Goal: Use online tool/utility: Utilize a website feature to perform a specific function

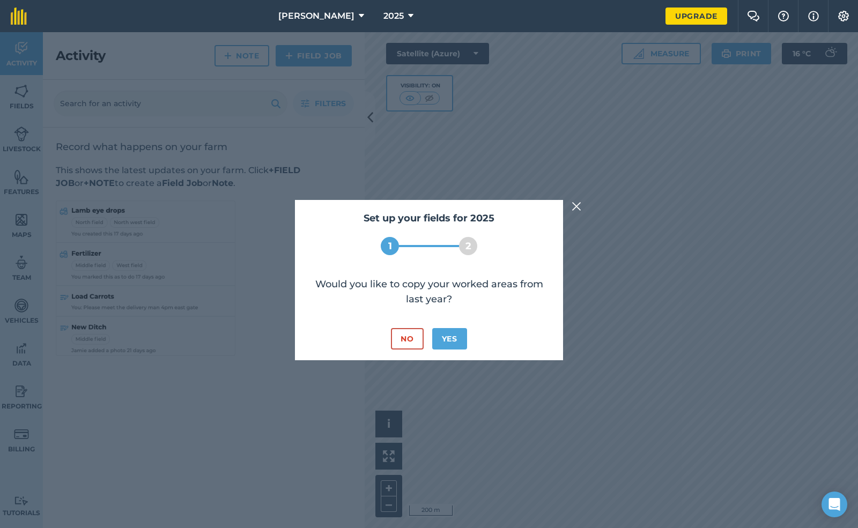
click at [573, 207] on img at bounding box center [577, 206] width 10 height 13
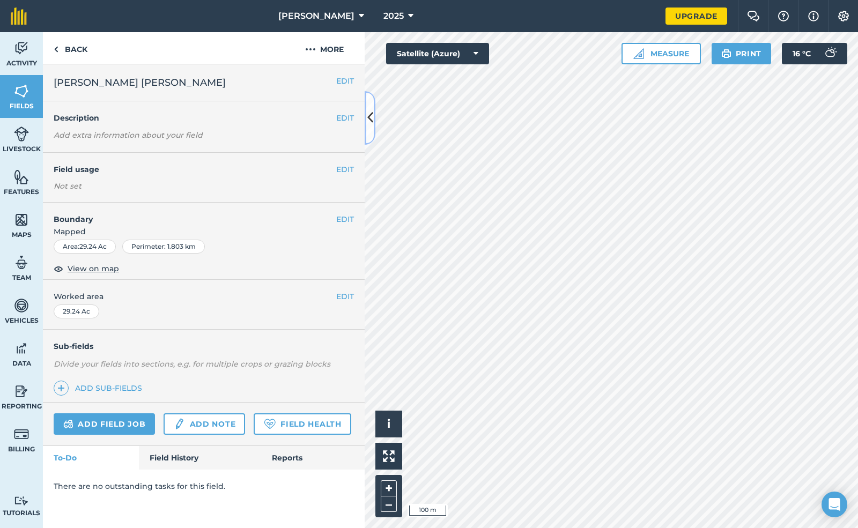
click at [368, 122] on icon at bounding box center [370, 117] width 6 height 19
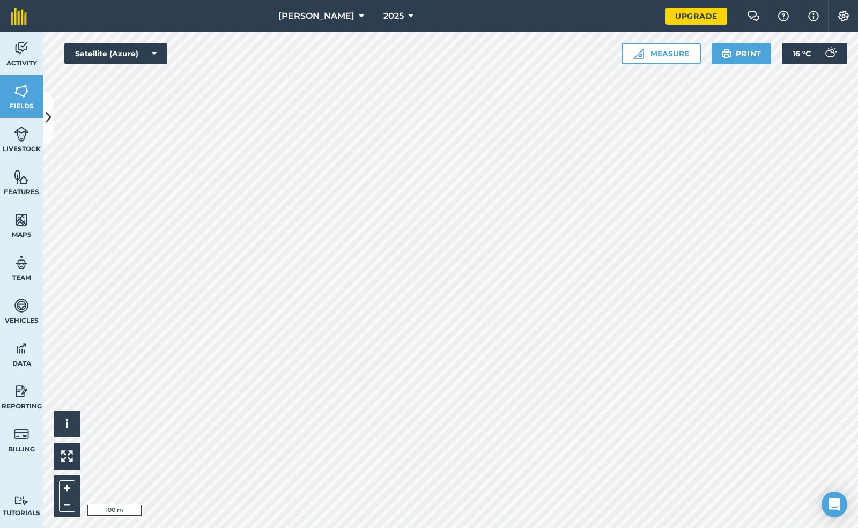
click at [41, 391] on div "Activity Fields Livestock Features Maps Team Vehicles Data Reporting Billing Tu…" at bounding box center [429, 280] width 858 height 496
click at [496, 528] on html "[PERSON_NAME] 2025 Upgrade Farm Chat Help Info Settings Map printing is not ava…" at bounding box center [429, 264] width 858 height 528
click at [19, 50] on img at bounding box center [21, 48] width 15 height 16
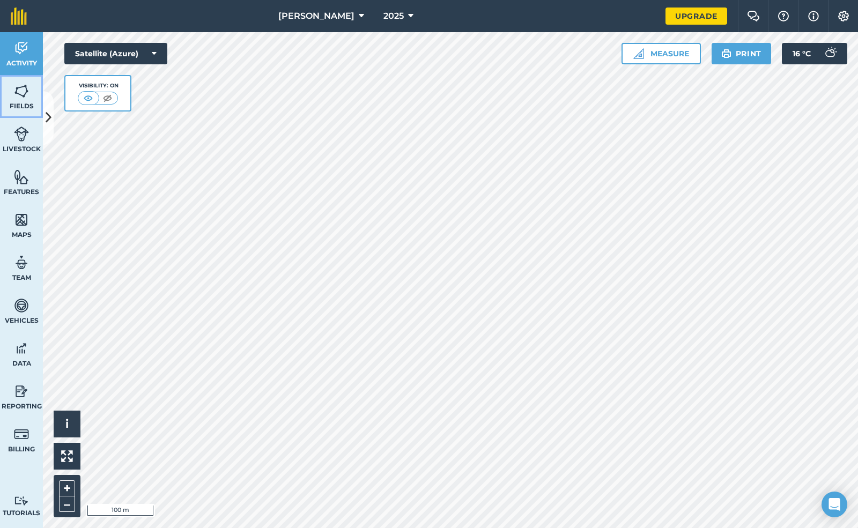
click at [18, 90] on img at bounding box center [21, 91] width 15 height 16
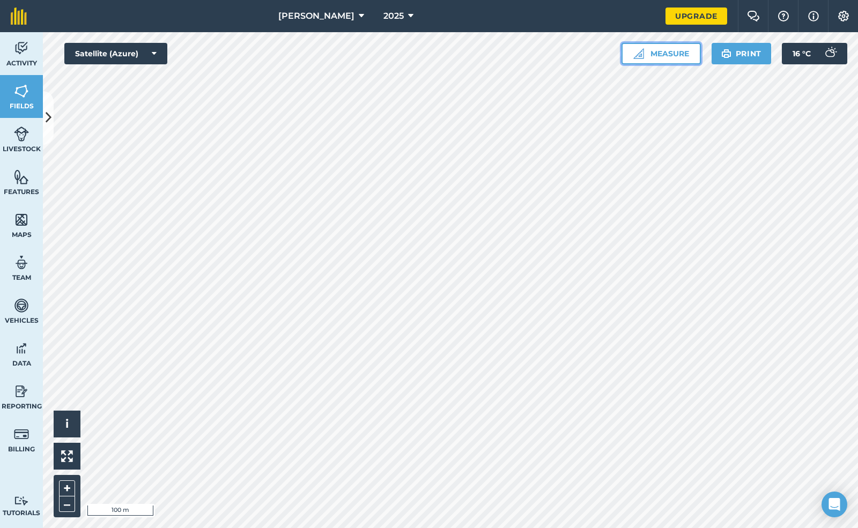
click at [676, 53] on button "Measure" at bounding box center [661, 53] width 79 height 21
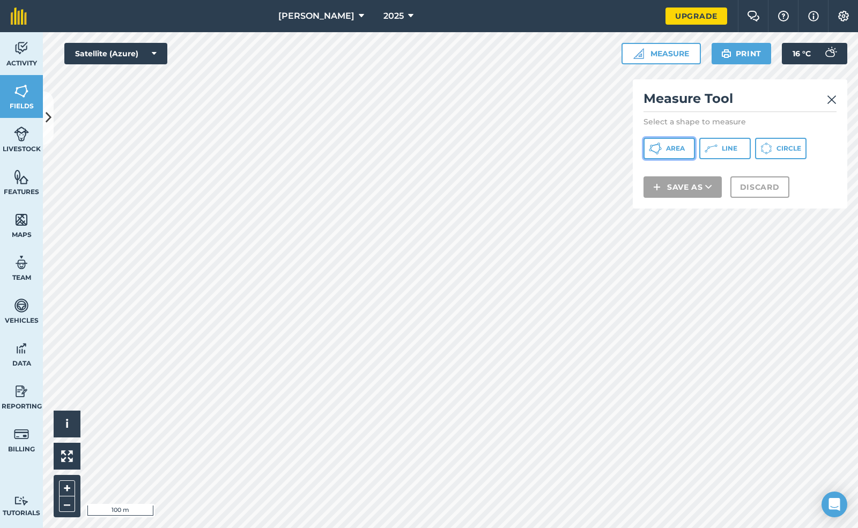
click at [669, 146] on span "Area" at bounding box center [675, 148] width 19 height 9
click at [830, 100] on img at bounding box center [832, 99] width 10 height 13
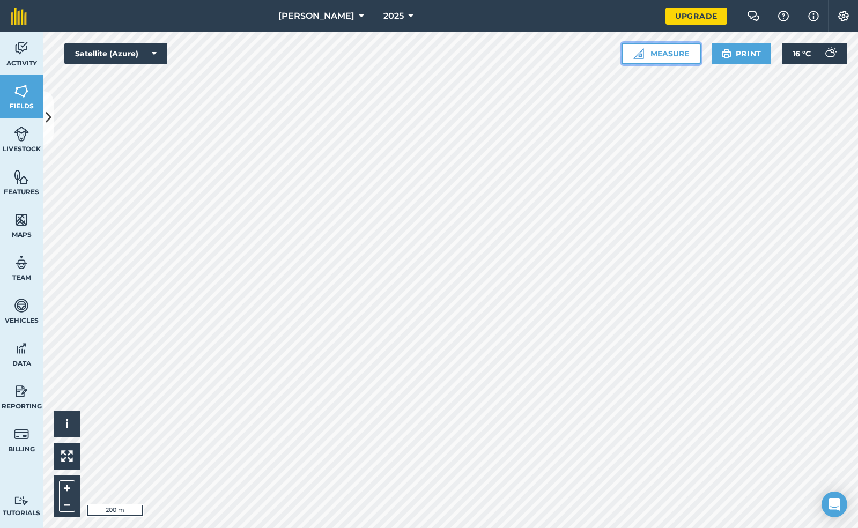
click at [665, 50] on button "Measure" at bounding box center [661, 53] width 79 height 21
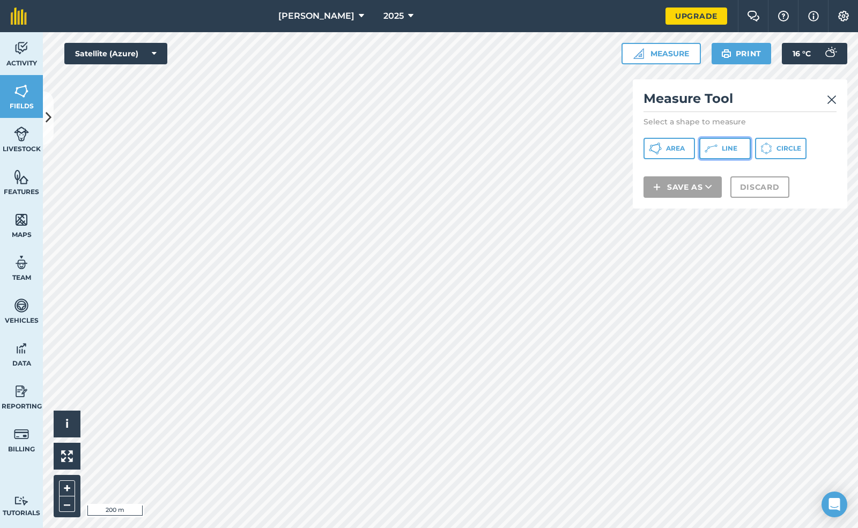
click at [733, 154] on button "Line" at bounding box center [724, 148] width 51 height 21
